Goal: Information Seeking & Learning: Learn about a topic

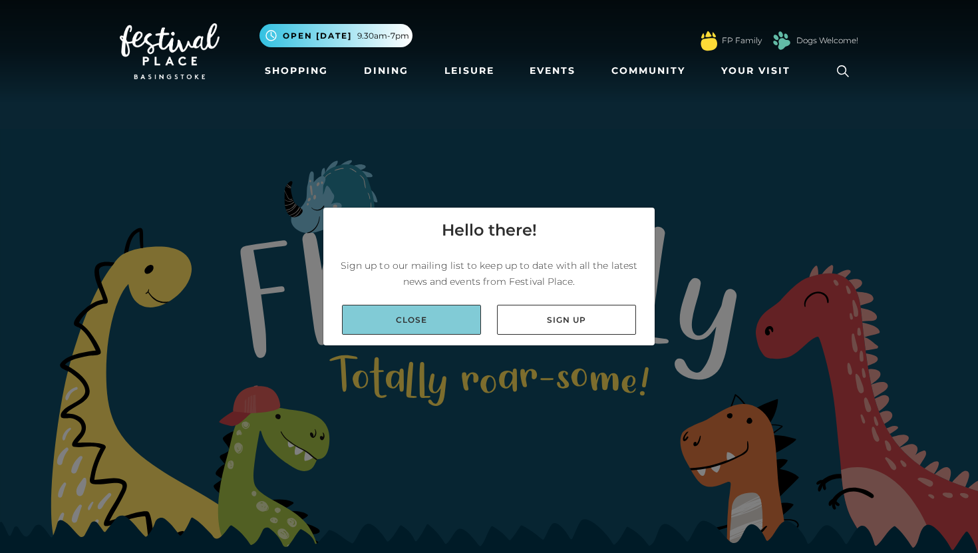
click at [444, 311] on link "Close" at bounding box center [411, 320] width 139 height 30
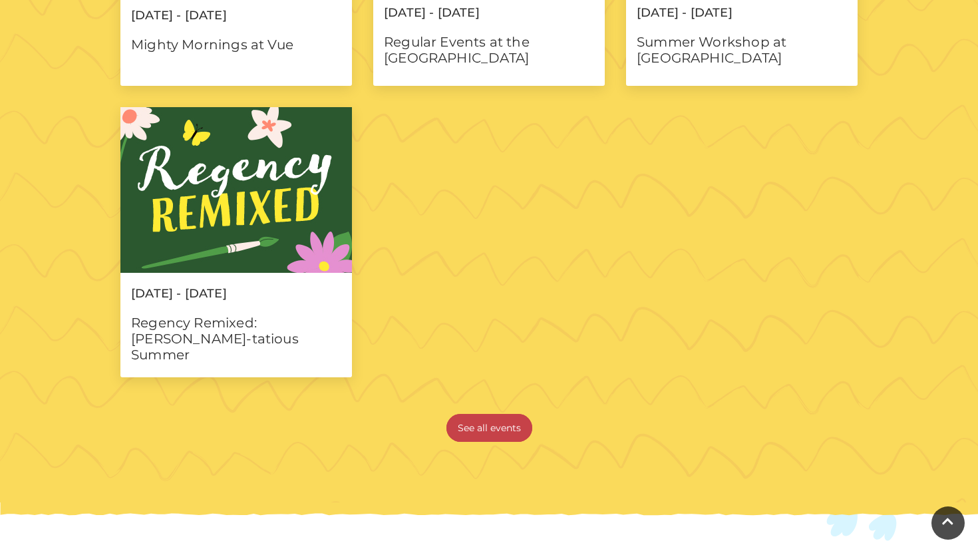
scroll to position [1237, 0]
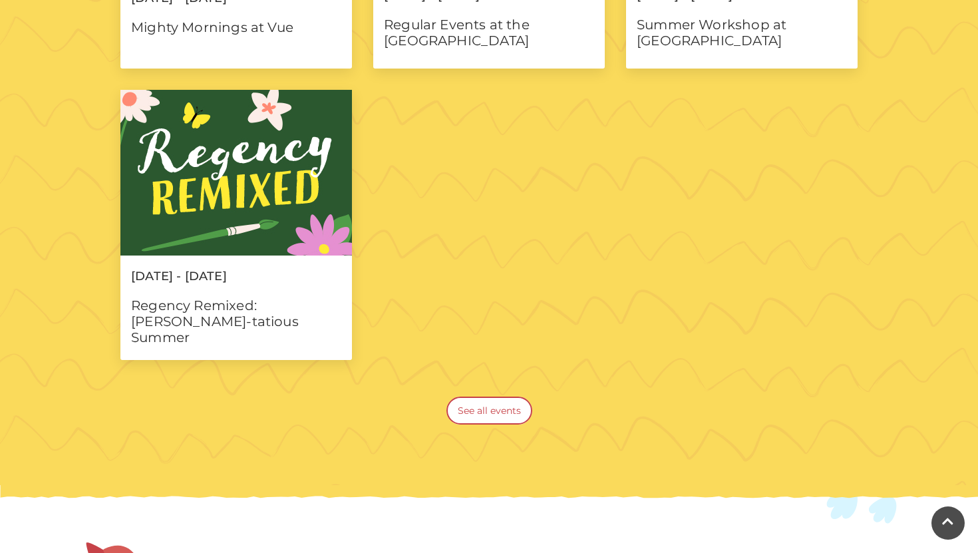
click at [494, 406] on link "See all events" at bounding box center [489, 411] width 86 height 28
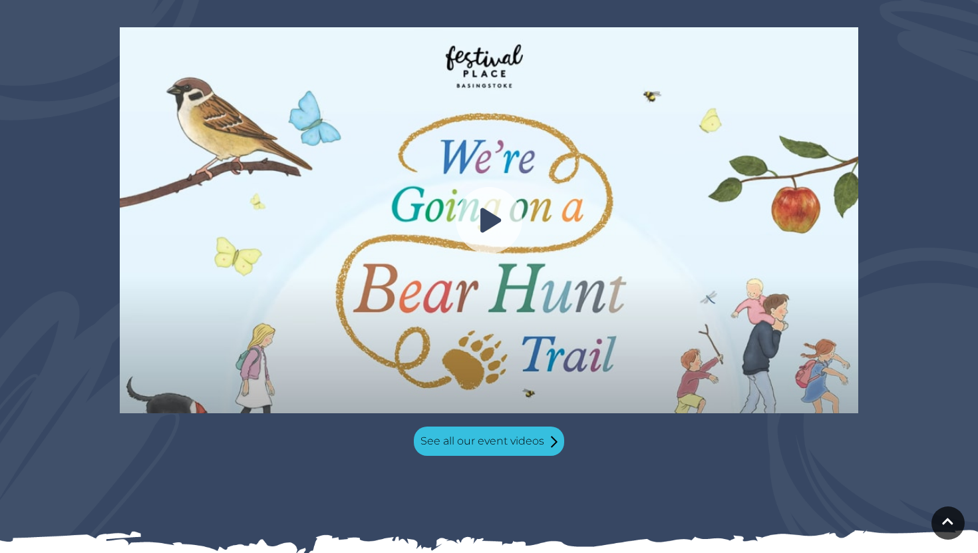
scroll to position [1301, 0]
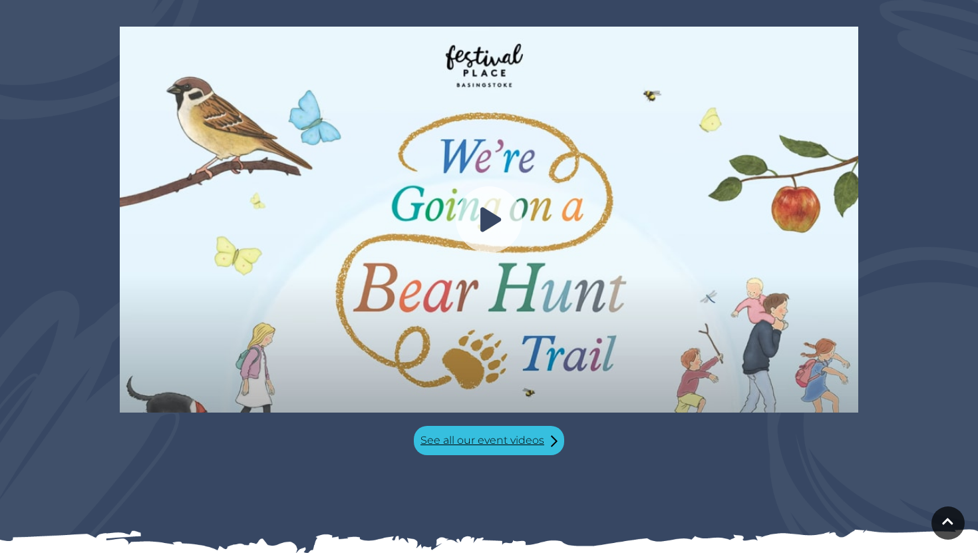
click at [490, 426] on link "See all our event videos" at bounding box center [489, 440] width 150 height 29
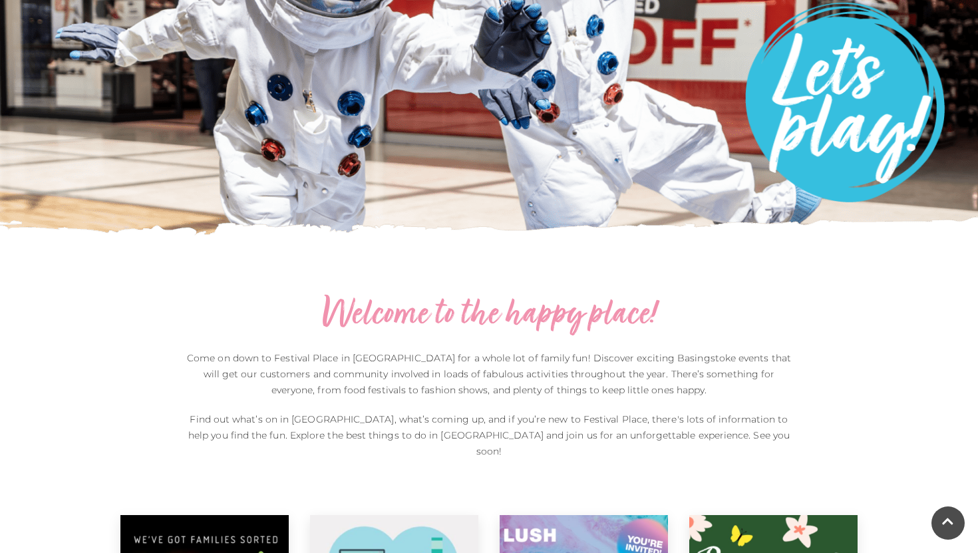
scroll to position [0, 0]
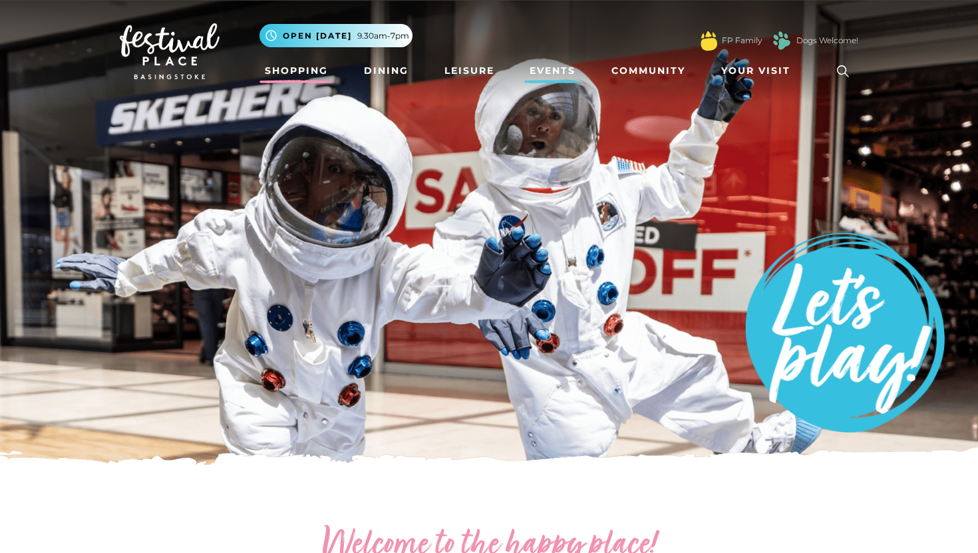
click at [315, 68] on link "Shopping" at bounding box center [296, 71] width 74 height 25
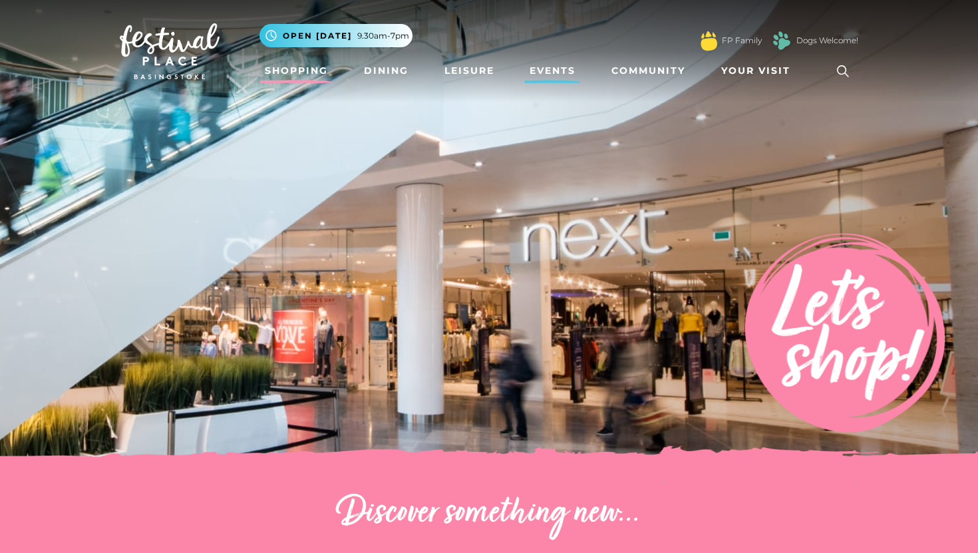
click at [541, 71] on link "Events" at bounding box center [552, 71] width 57 height 25
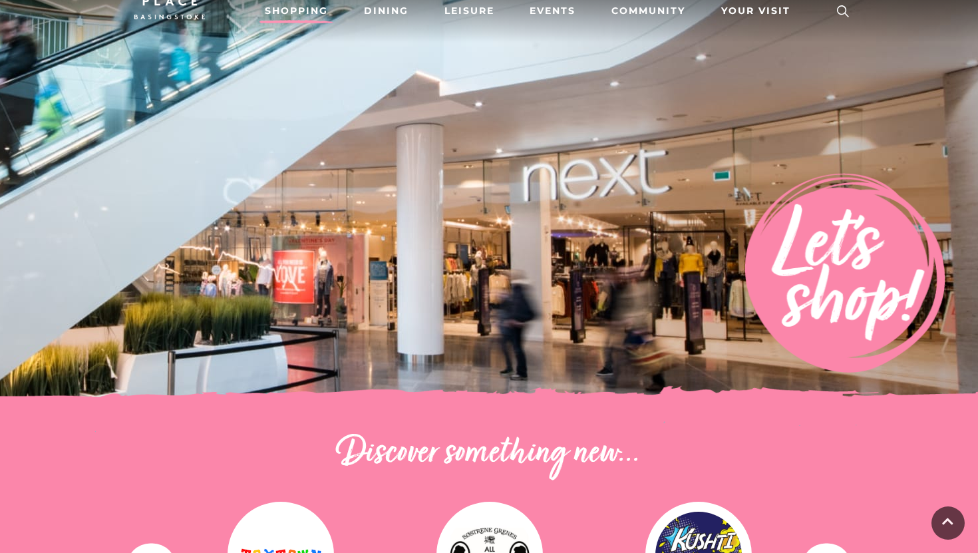
scroll to position [204, 0]
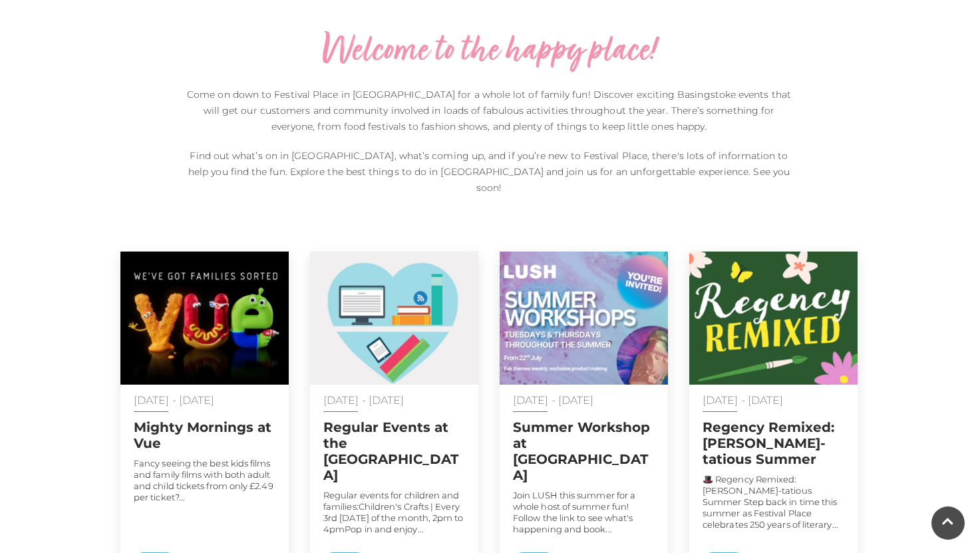
scroll to position [499, 0]
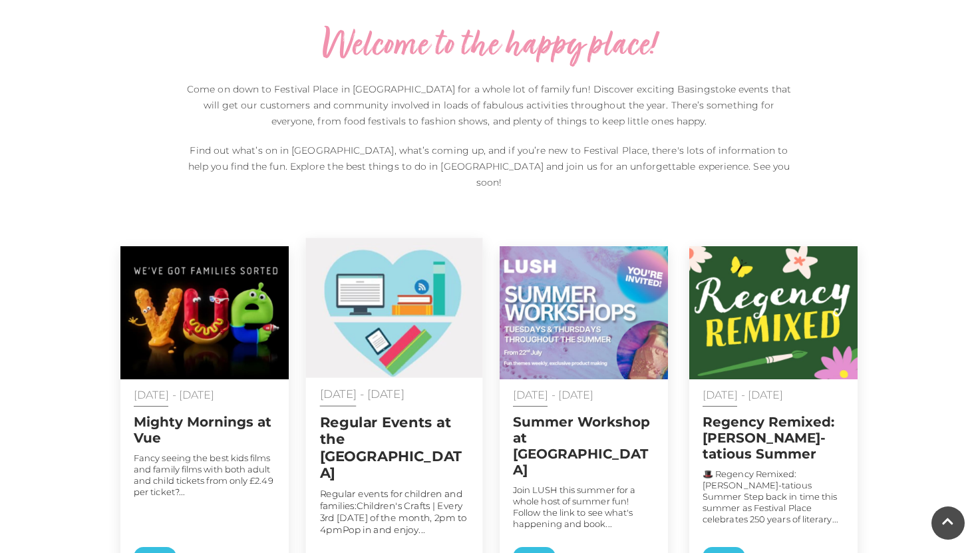
click at [353, 526] on div "01 Jan - 31 Dec 2025 Regular Events at the Discovery Centre Regular events for …" at bounding box center [394, 481] width 177 height 207
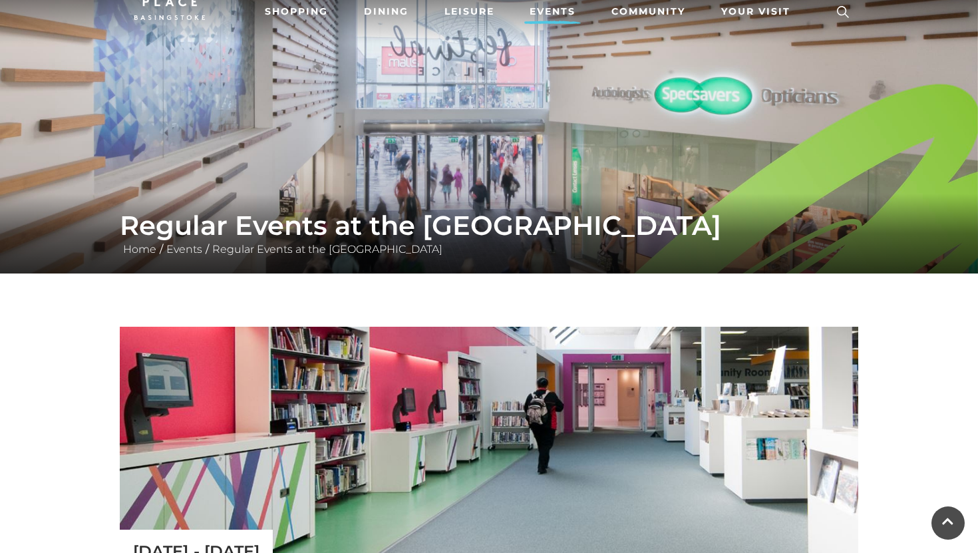
scroll to position [65, 0]
